Goal: Task Accomplishment & Management: Manage account settings

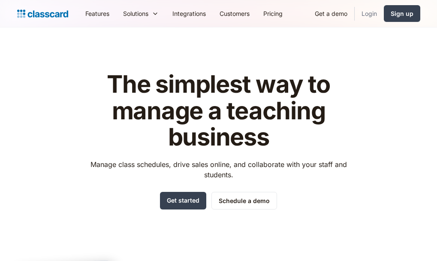
click at [365, 14] on link "Login" at bounding box center [369, 13] width 29 height 19
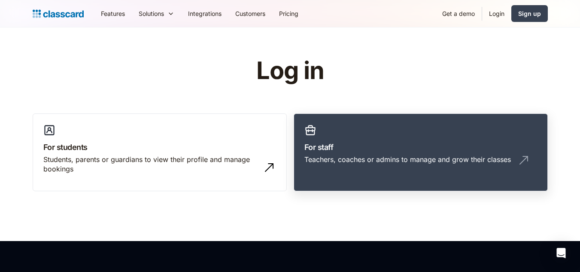
click at [334, 150] on h3 "For staff" at bounding box center [420, 147] width 232 height 12
